Goal: Task Accomplishment & Management: Manage account settings

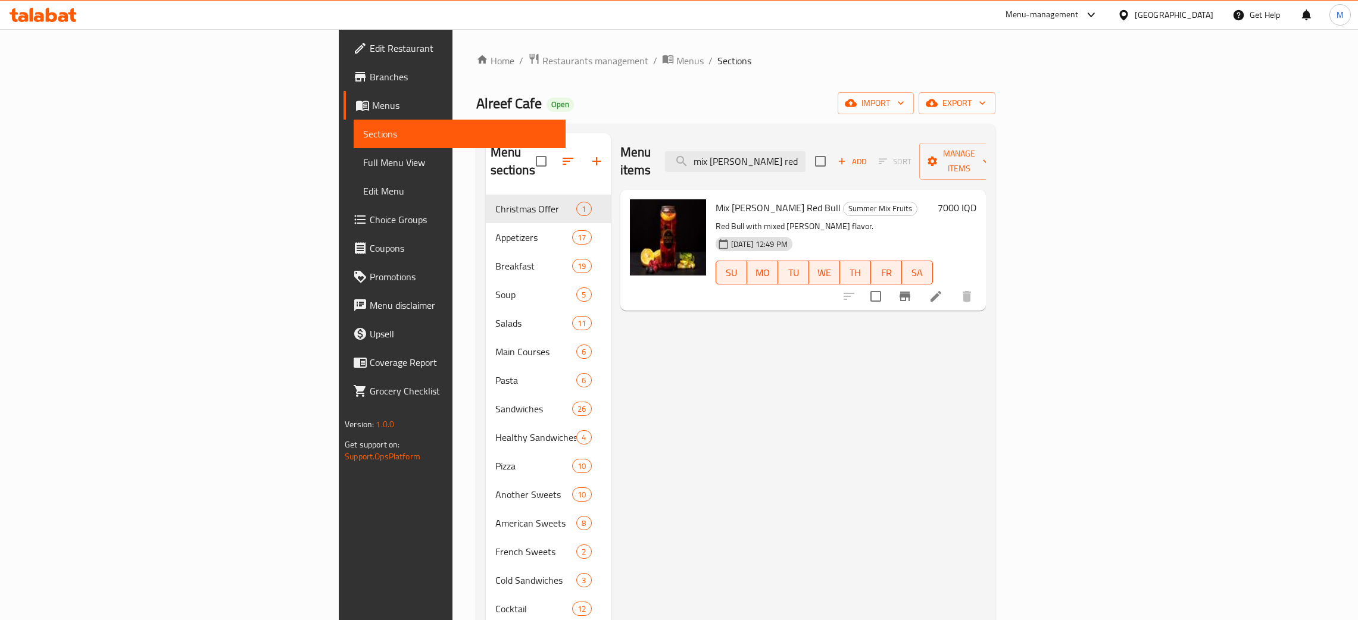
click at [876, 80] on div "Home / Restaurants management / Menus / Sections Alreef Cafe Open import export…" at bounding box center [735, 474] width 519 height 842
click at [1201, 16] on div "[GEOGRAPHIC_DATA]" at bounding box center [1174, 14] width 79 height 13
click at [1045, 251] on div "[GEOGRAPHIC_DATA]" at bounding box center [1084, 257] width 79 height 13
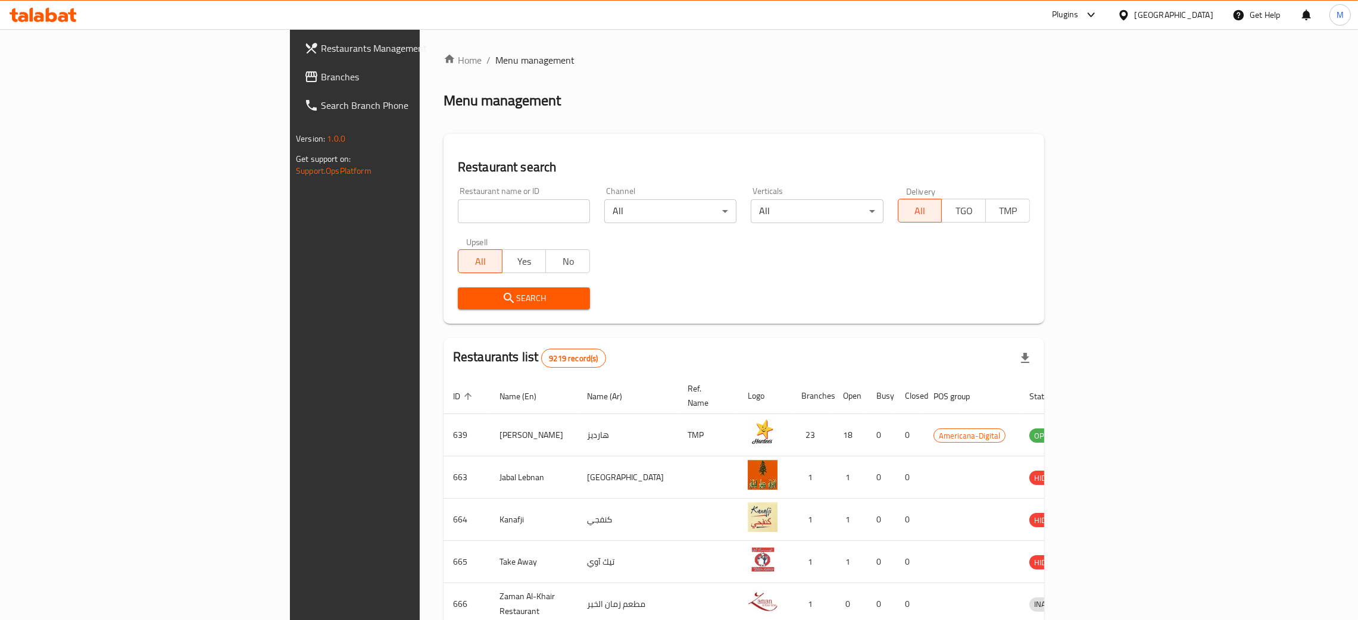
drag, startPoint x: 299, startPoint y: 182, endPoint x: 299, endPoint y: 216, distance: 33.3
click at [451, 183] on div "Restaurant name or ID Restaurant name or ID" at bounding box center [524, 205] width 146 height 51
click at [458, 212] on input "search" at bounding box center [524, 211] width 132 height 24
paste input "BLaba"
type input "BLaba"
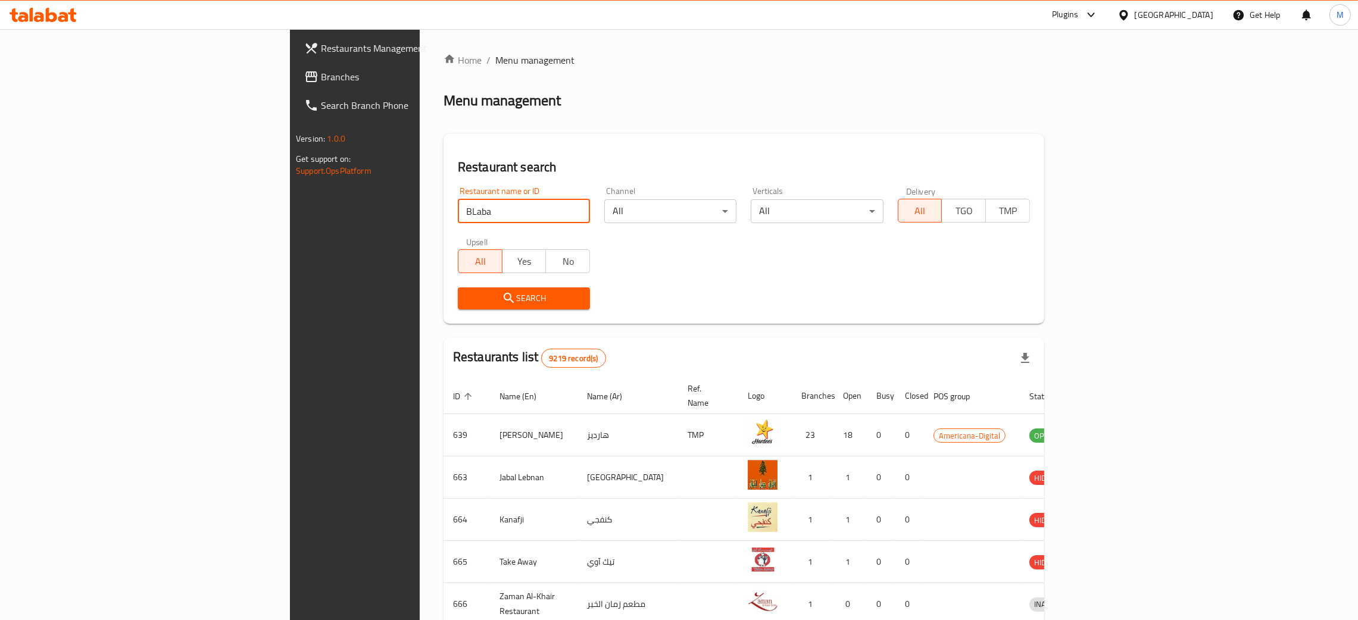
click button "Search" at bounding box center [524, 299] width 132 height 22
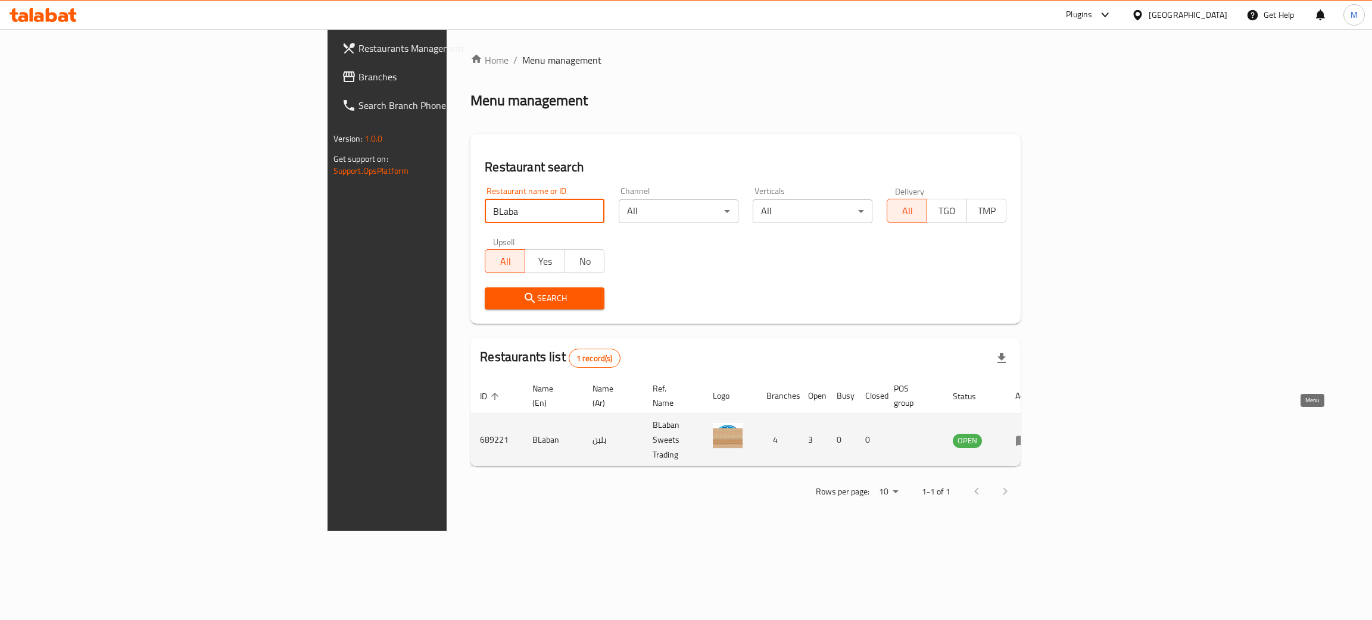
click at [1029, 433] on icon "enhanced table" at bounding box center [1022, 440] width 14 height 14
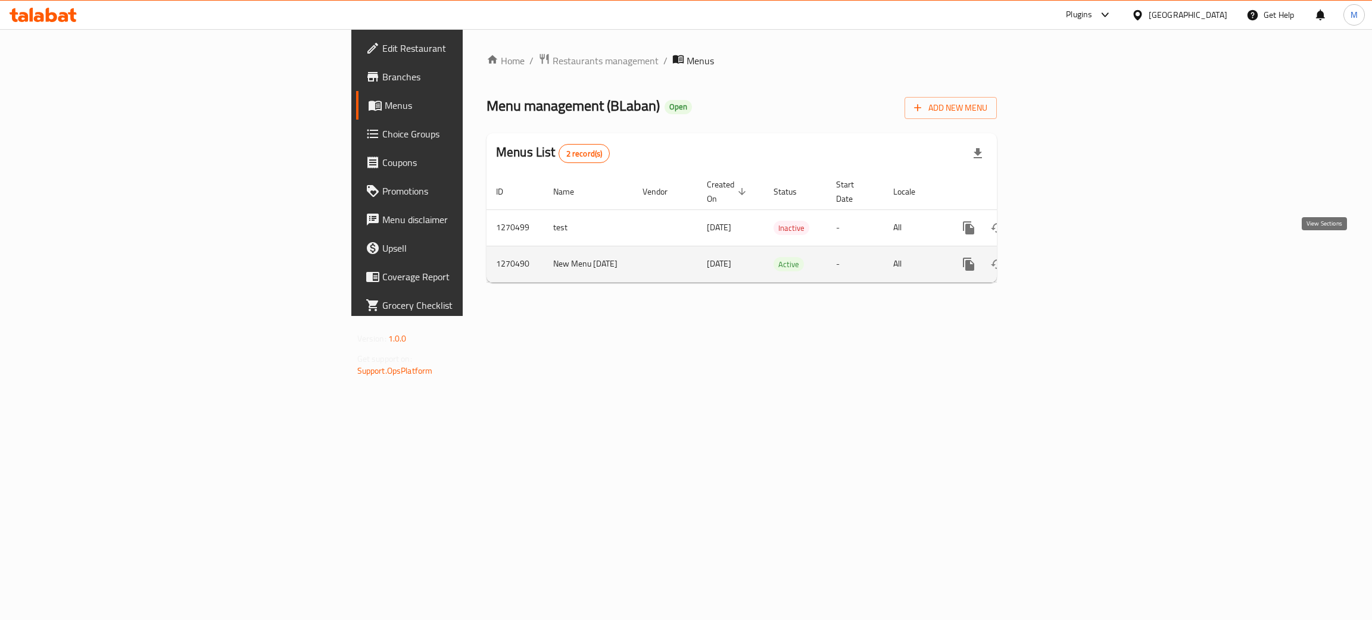
click at [1062, 257] on icon "enhanced table" at bounding box center [1054, 264] width 14 height 14
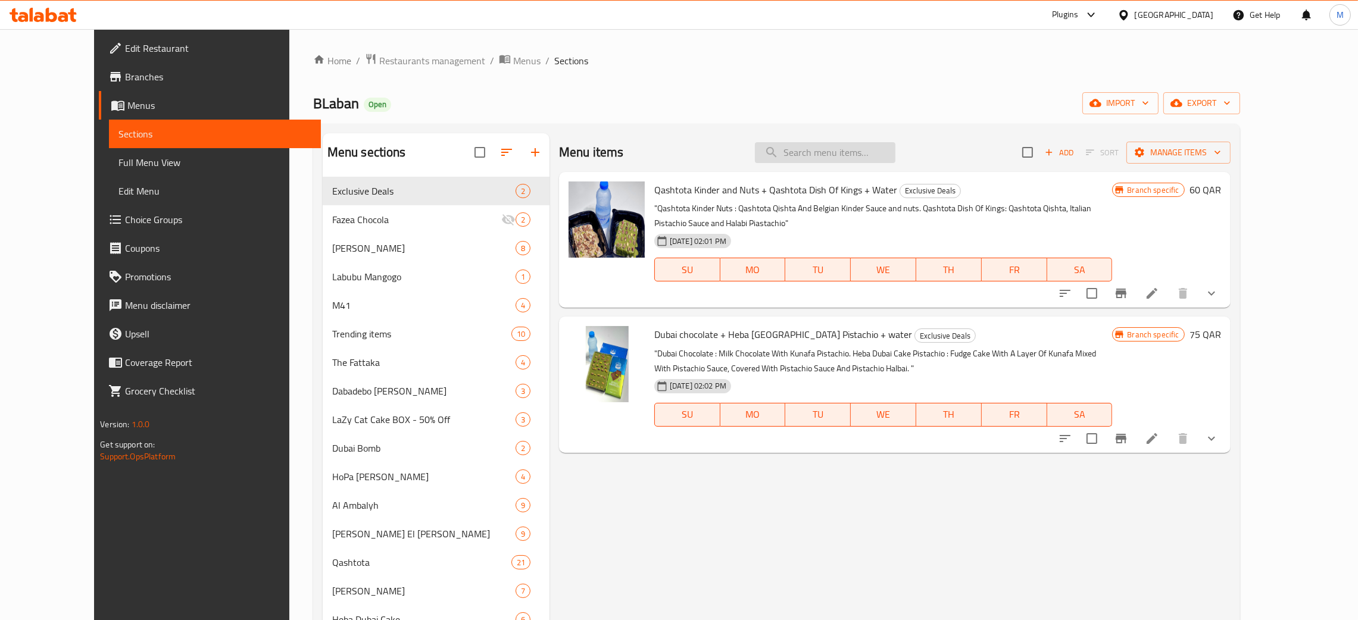
click at [834, 150] on input "search" at bounding box center [825, 152] width 141 height 21
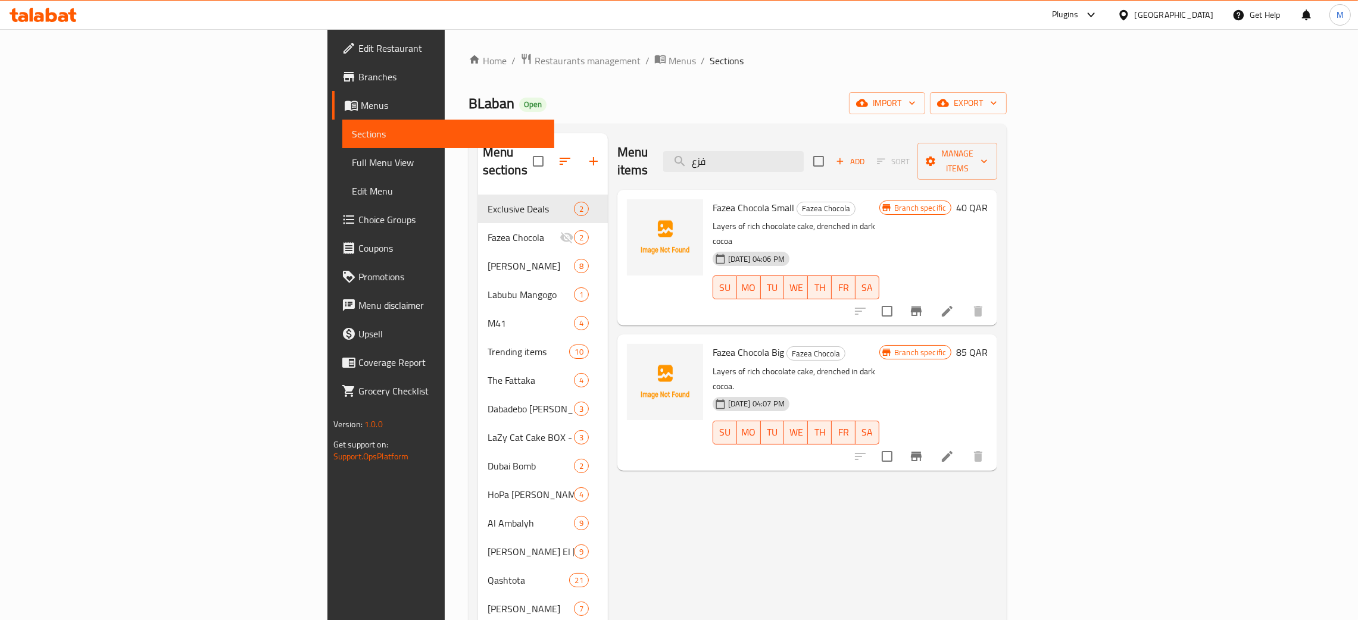
type input "فزع"
drag, startPoint x: 558, startPoint y: 363, endPoint x: 742, endPoint y: 123, distance: 302.7
click at [742, 123] on div "Home / Restaurants management / Menus / Sections BLaban Open import export Menu…" at bounding box center [738, 588] width 539 height 1070
